Goal: Task Accomplishment & Management: Use online tool/utility

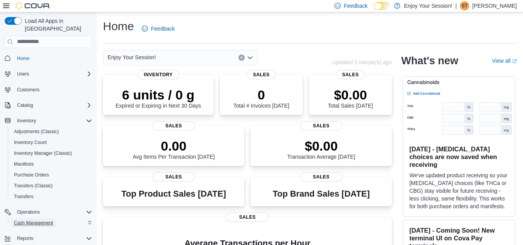
click at [43, 220] on span "Cash Management" at bounding box center [33, 223] width 39 height 6
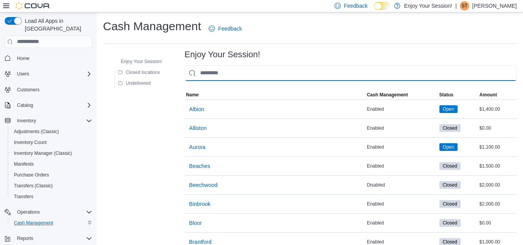
click at [289, 74] on input "This is a search bar. As you type, the results lower in the page will automatic…" at bounding box center [350, 72] width 332 height 15
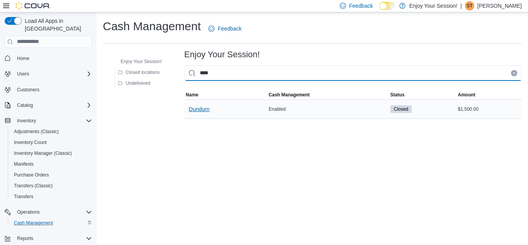
type input "****"
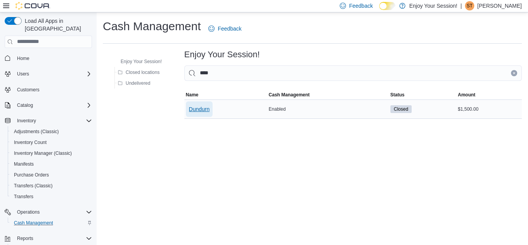
click at [204, 108] on span "Dundurn" at bounding box center [199, 109] width 21 height 8
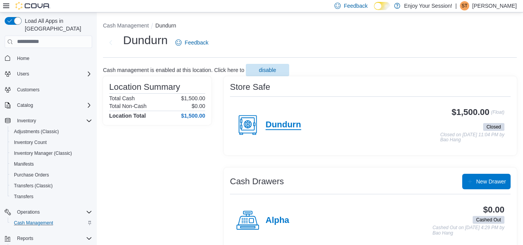
click at [294, 122] on h4 "Dundurn" at bounding box center [283, 125] width 36 height 10
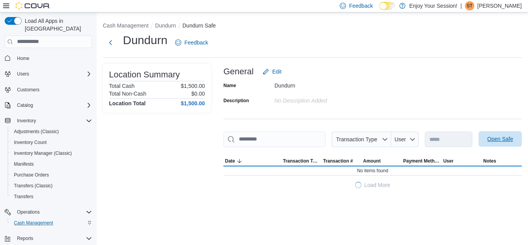
click at [501, 140] on span "Open Safe" at bounding box center [501, 139] width 26 height 8
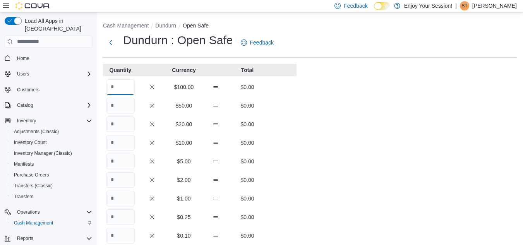
click at [124, 86] on input "Quantity" at bounding box center [120, 86] width 29 height 15
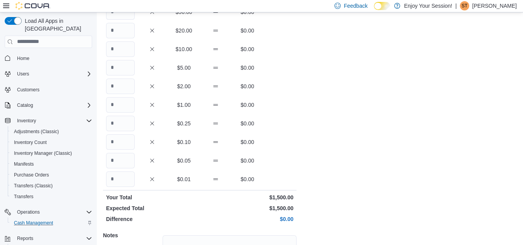
scroll to position [171, 0]
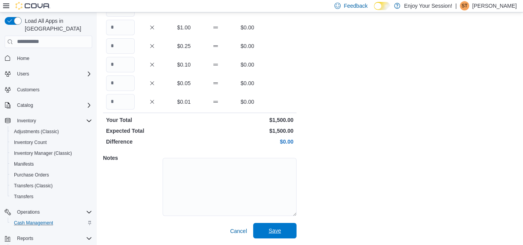
type input "**"
click at [281, 231] on span "Save" at bounding box center [275, 230] width 34 height 15
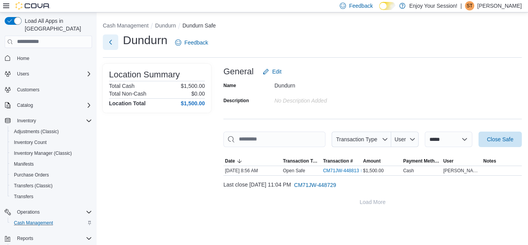
click at [114, 42] on button "Next" at bounding box center [110, 41] width 15 height 15
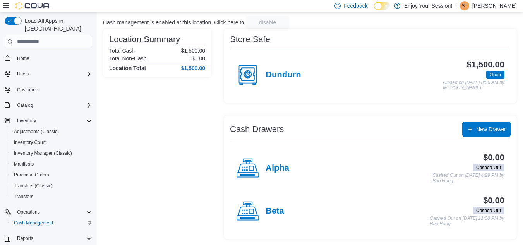
scroll to position [48, 0]
click at [278, 208] on h4 "Beta" at bounding box center [274, 211] width 19 height 10
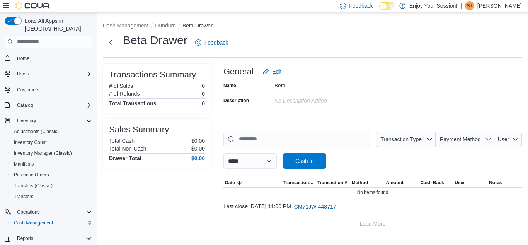
click at [313, 171] on div at bounding box center [373, 173] width 299 height 9
click at [314, 162] on span "Cash In" at bounding box center [304, 161] width 19 height 8
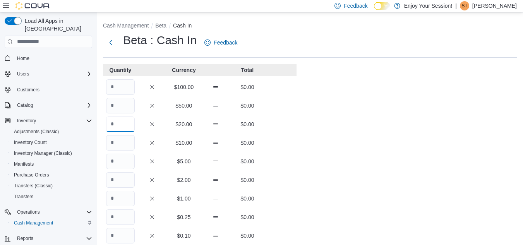
click at [125, 126] on input "Quantity" at bounding box center [120, 123] width 29 height 15
type input "*"
click at [120, 145] on input "Quantity" at bounding box center [120, 142] width 29 height 15
type input "*"
click at [125, 159] on input "Quantity" at bounding box center [120, 161] width 29 height 15
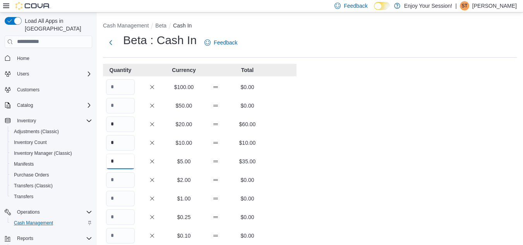
type input "*"
click at [118, 180] on input "Quantity" at bounding box center [120, 179] width 29 height 15
type input "*"
click at [119, 202] on input "Quantity" at bounding box center [120, 198] width 29 height 15
type input "**"
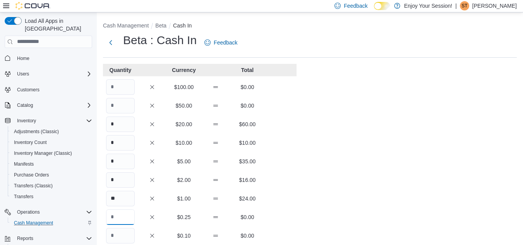
click at [123, 215] on input "Quantity" at bounding box center [120, 216] width 29 height 15
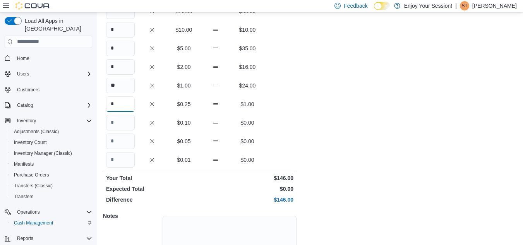
scroll to position [114, 0]
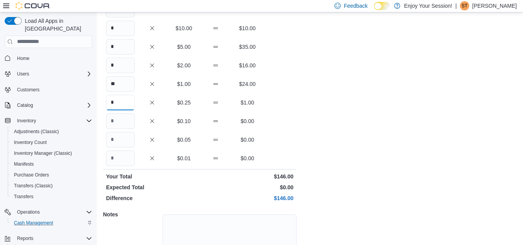
type input "*"
click at [118, 124] on input "Quantity" at bounding box center [120, 120] width 29 height 15
type input "**"
click at [120, 139] on input "Quantity" at bounding box center [120, 139] width 29 height 15
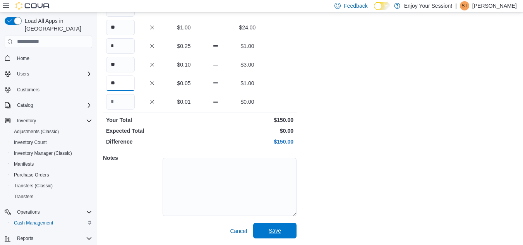
type input "**"
click at [280, 229] on span "Save" at bounding box center [274, 231] width 12 height 8
